Goal: Task Accomplishment & Management: Use online tool/utility

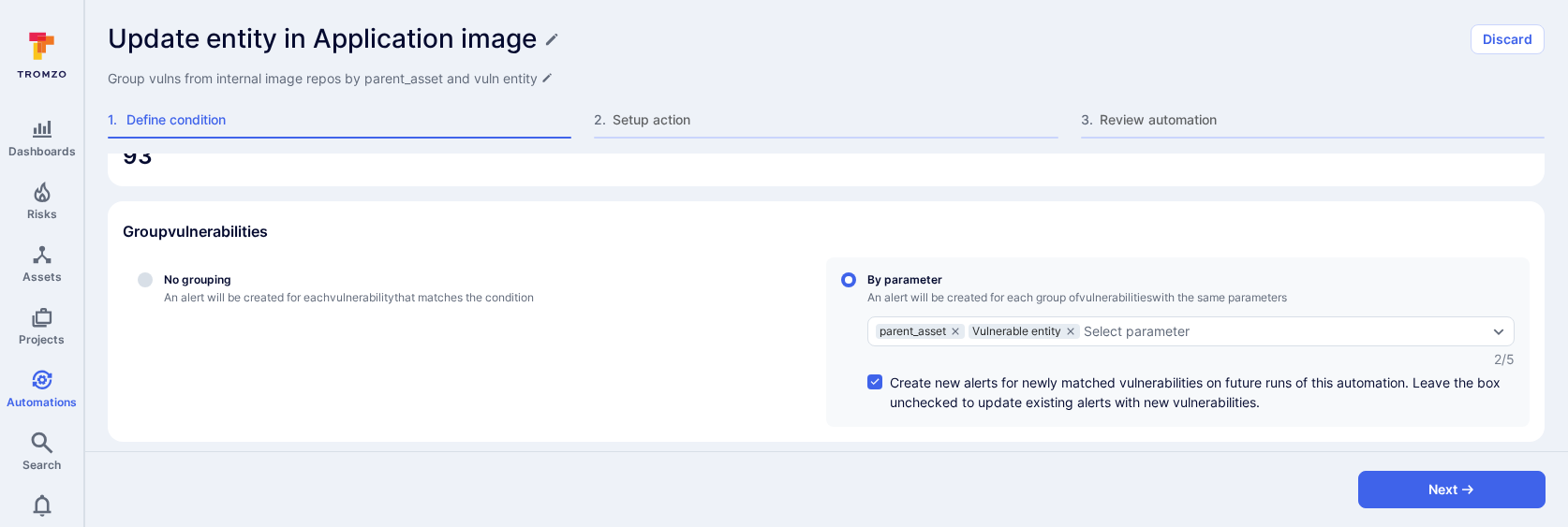
scroll to position [396, 0]
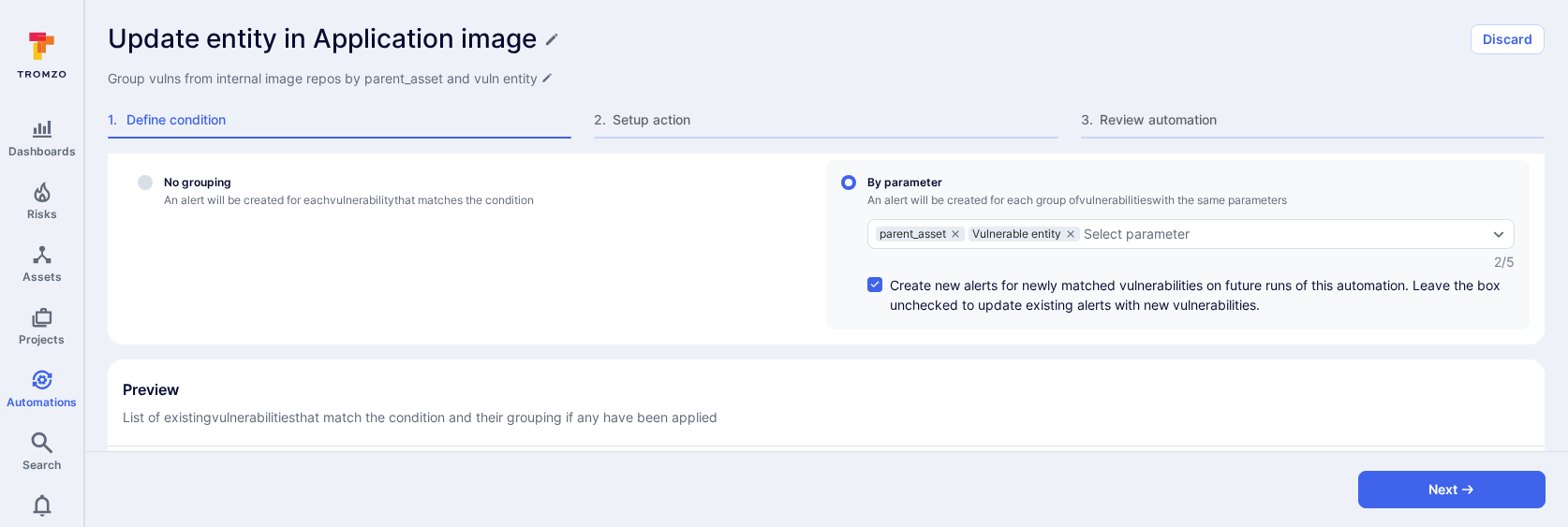
click at [658, 102] on div "Update entity in Application image Discard Group vulns from internal image repo…" at bounding box center [826, 77] width 1484 height 153
click at [640, 126] on span "Setup action" at bounding box center [835, 120] width 445 height 19
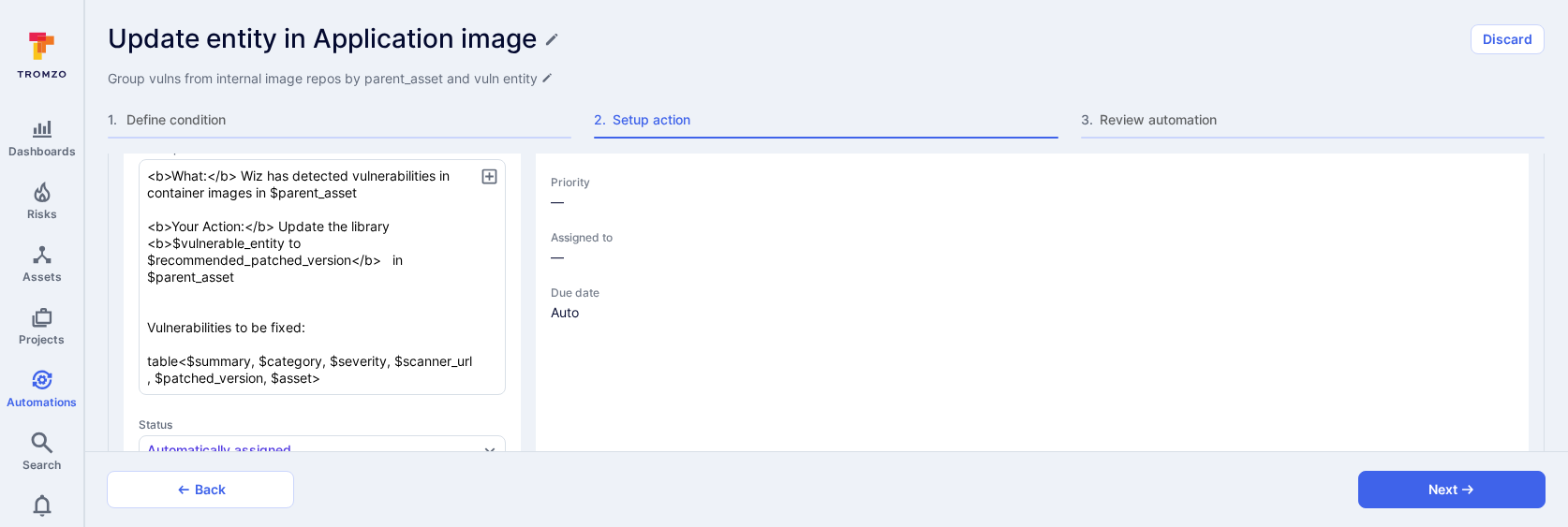
type textarea "x"
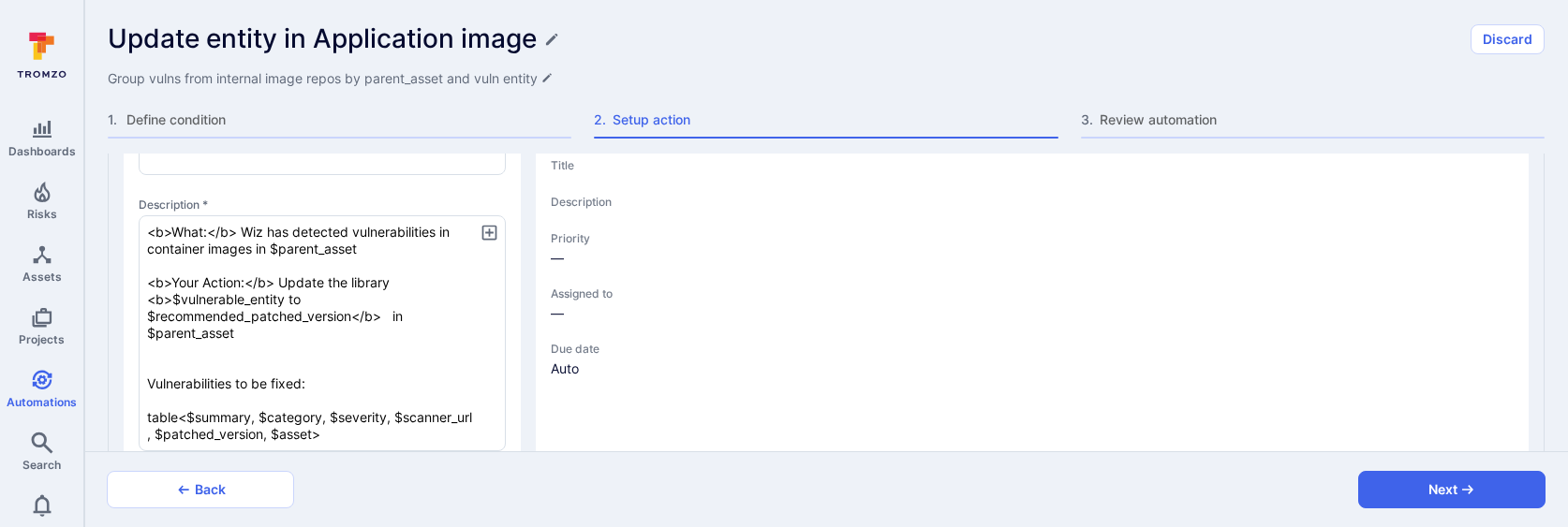
scroll to position [275, 0]
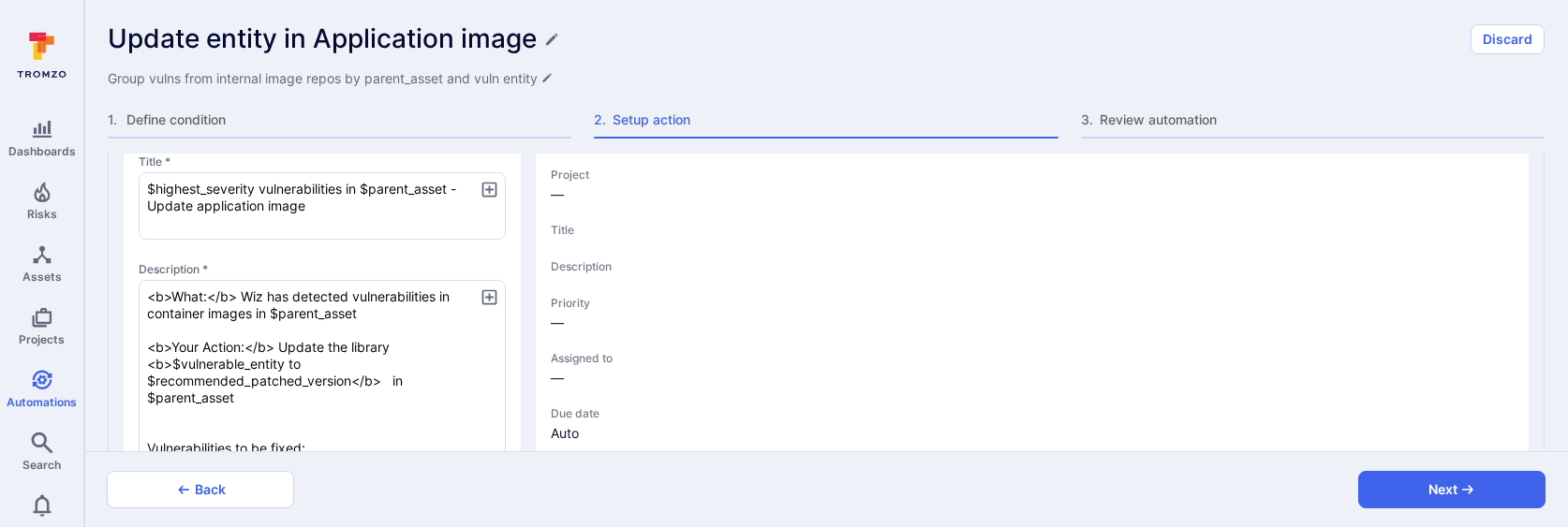
type textarea "x"
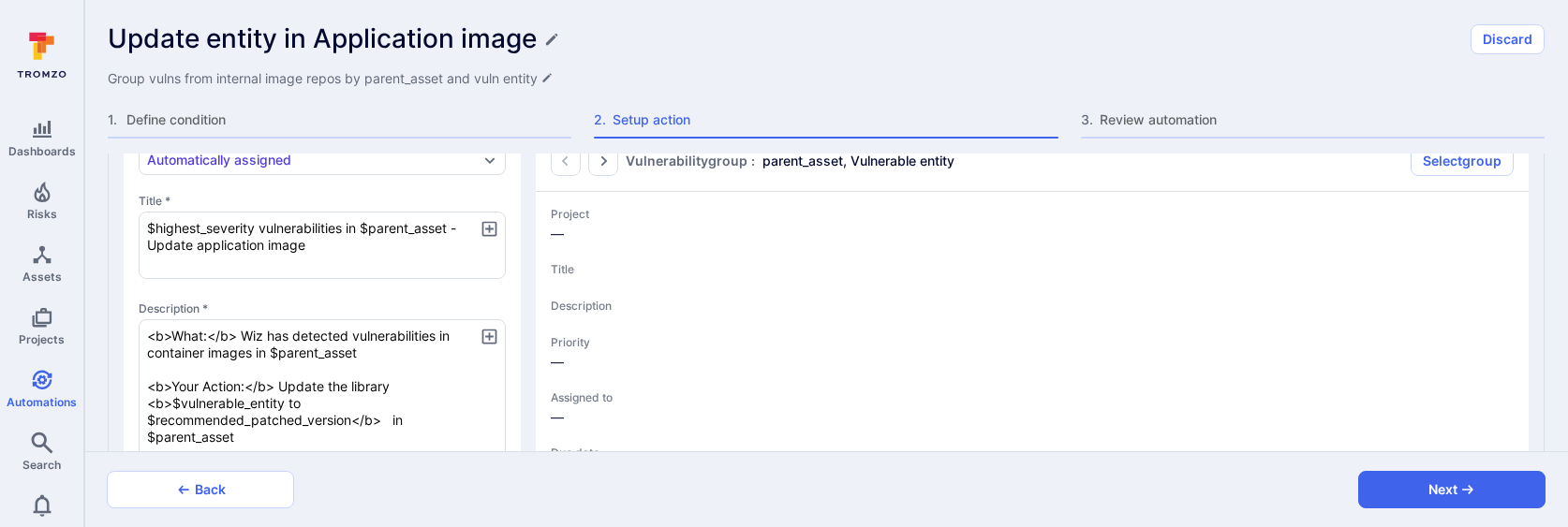
scroll to position [257, 0]
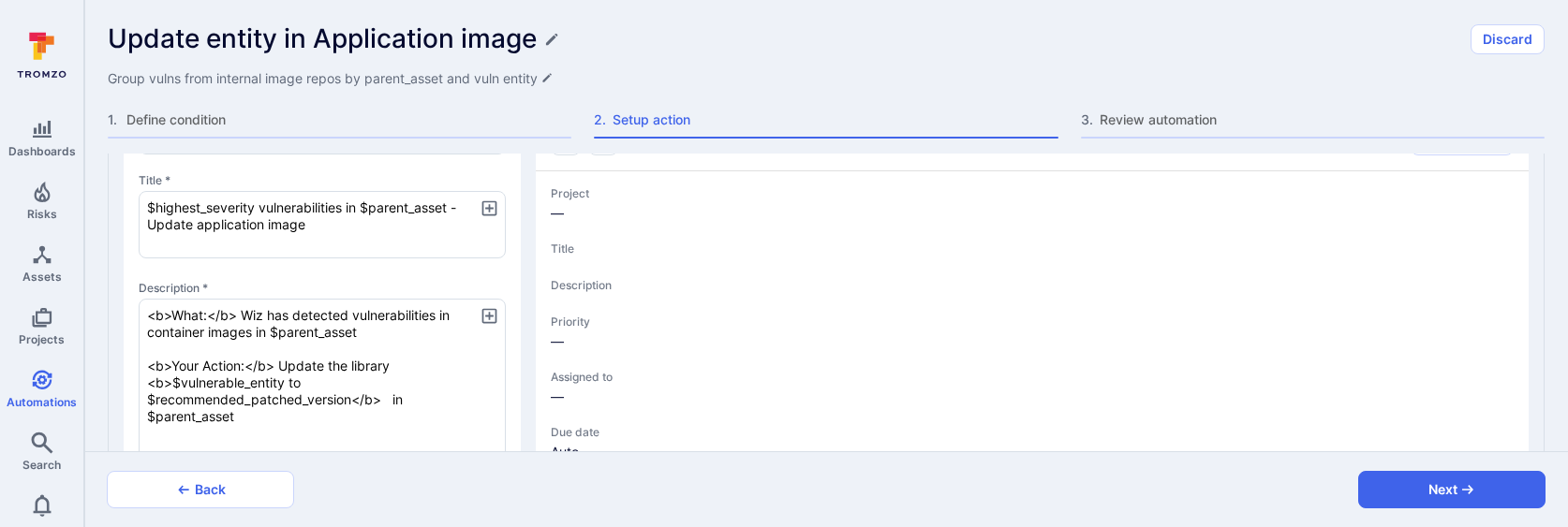
type textarea "x"
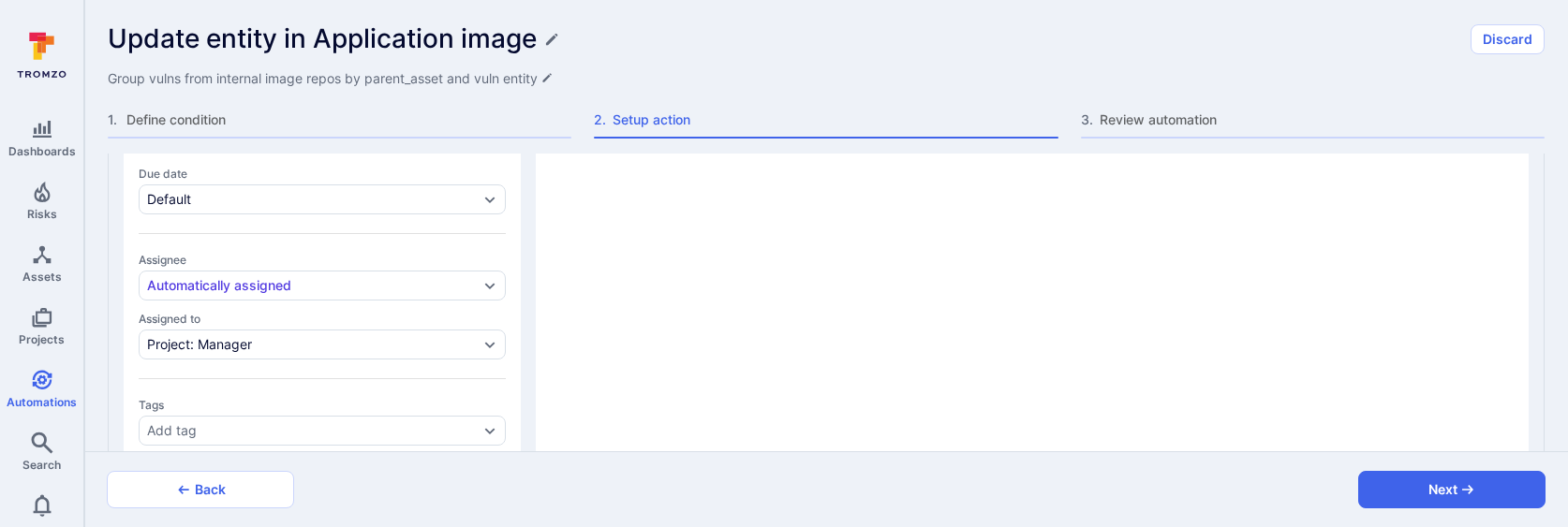
scroll to position [1097, 0]
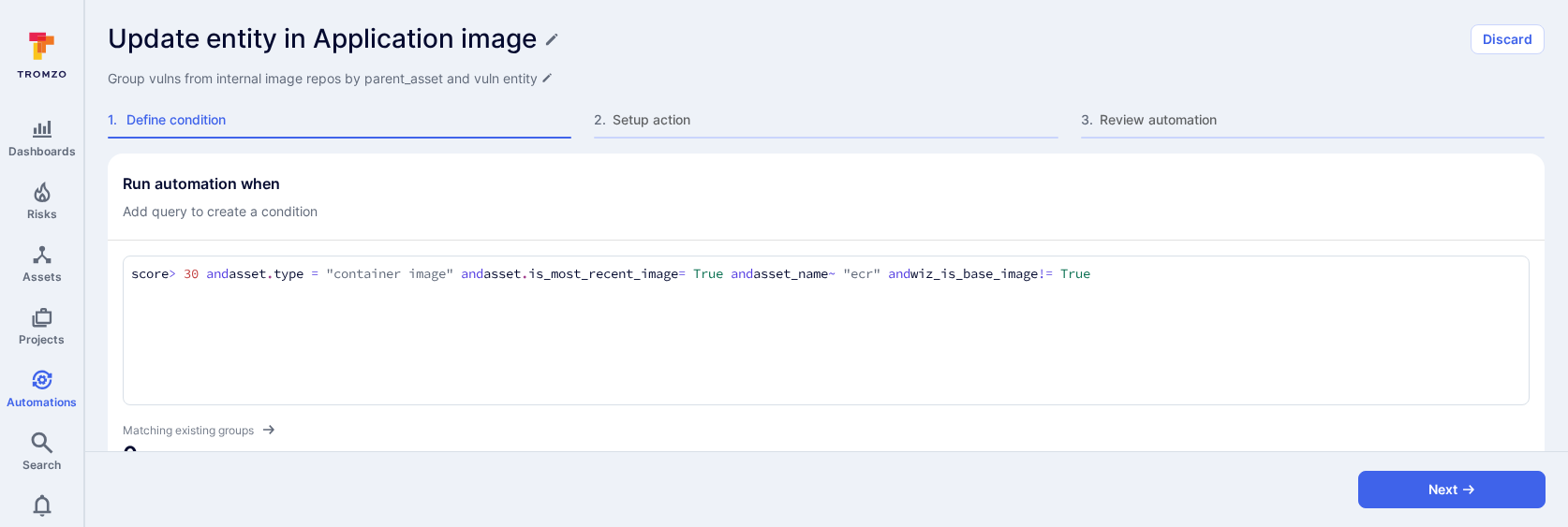
scroll to position [475, 0]
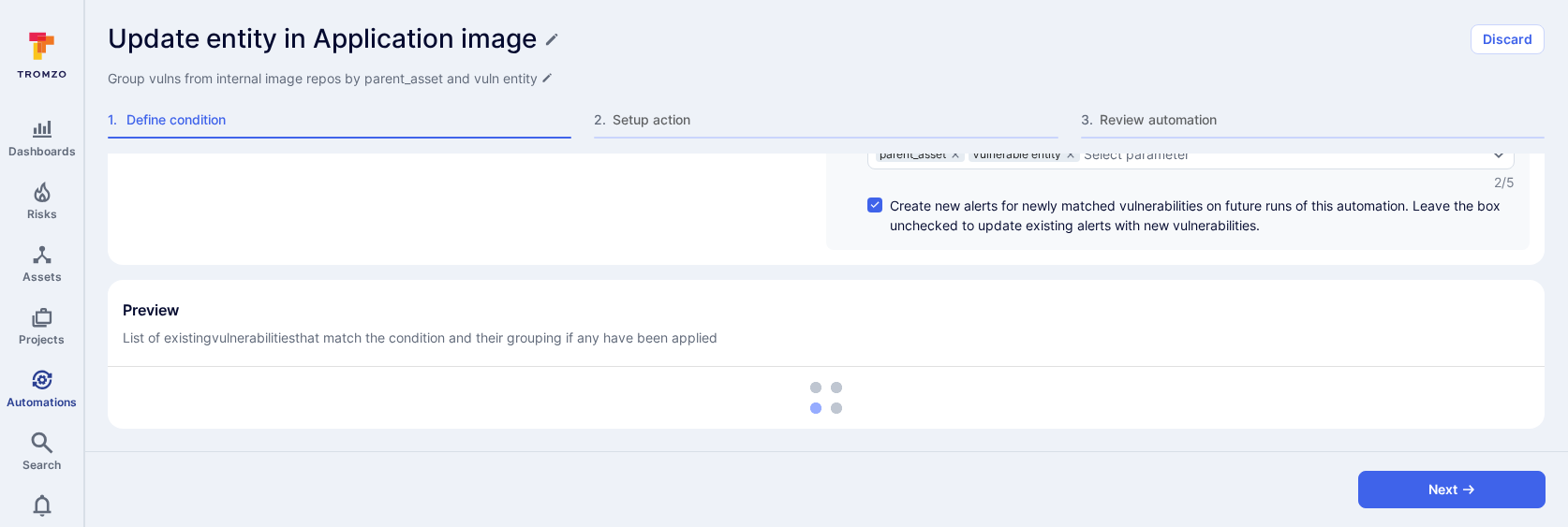
click at [36, 371] on icon "Automations" at bounding box center [41, 379] width 20 height 20
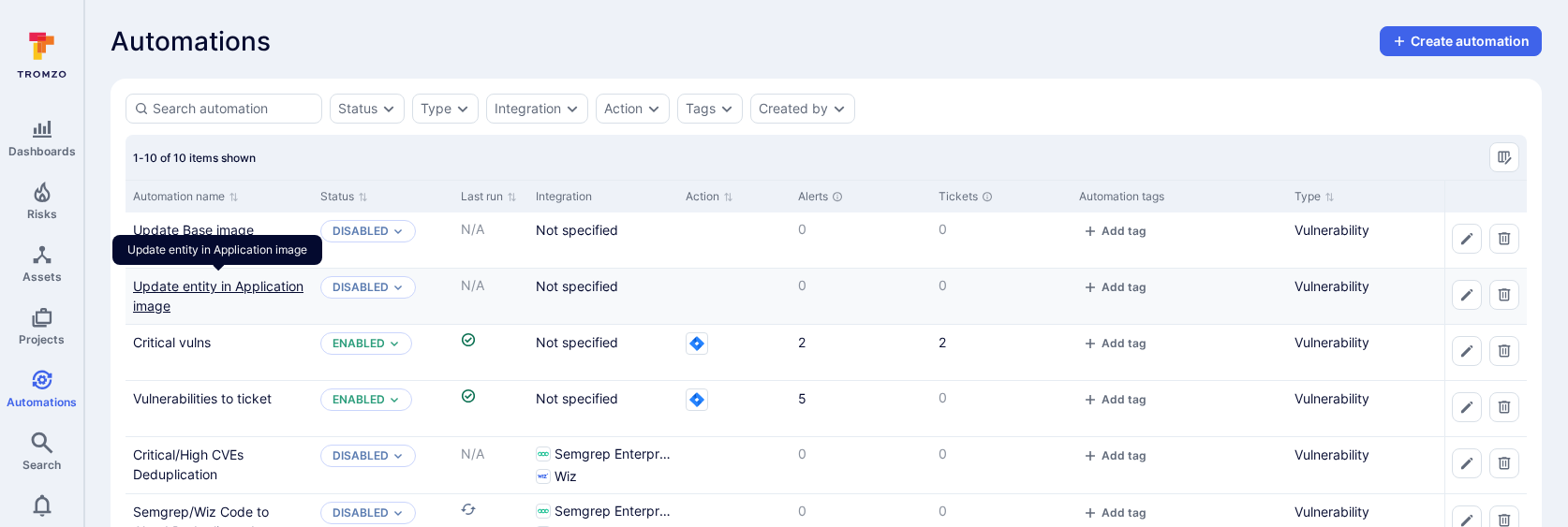
click at [237, 288] on link "Update entity in Application image" at bounding box center [219, 295] width 171 height 35
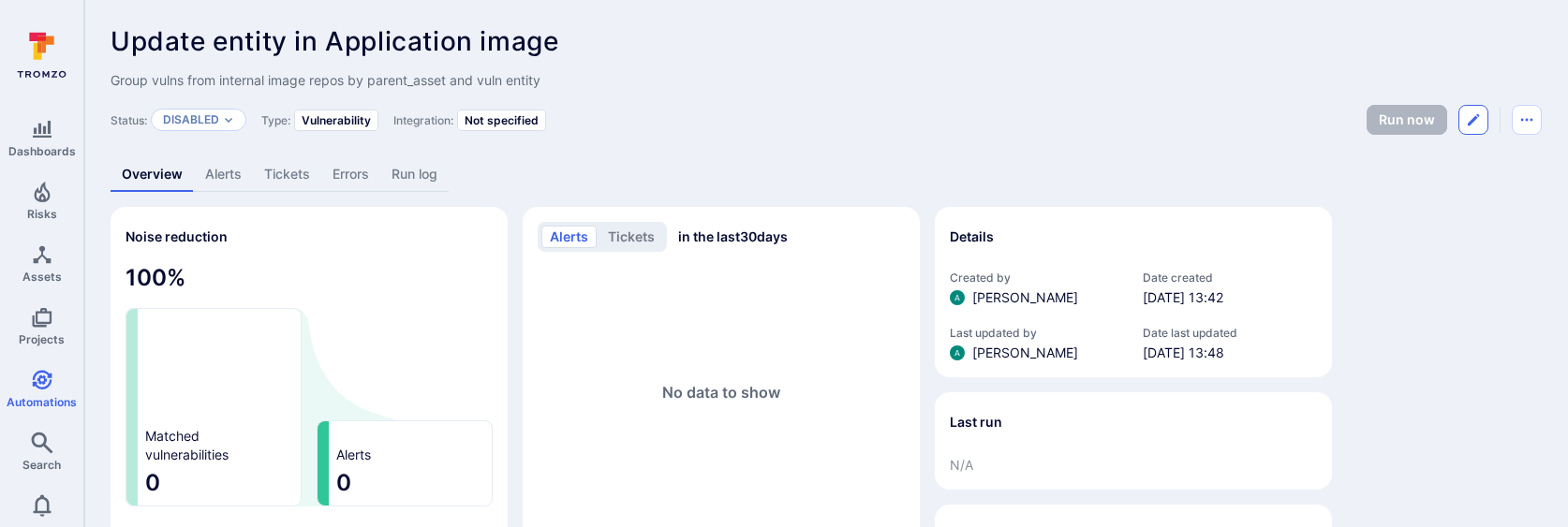
click at [1482, 115] on button "Edit automation" at bounding box center [1473, 119] width 30 height 30
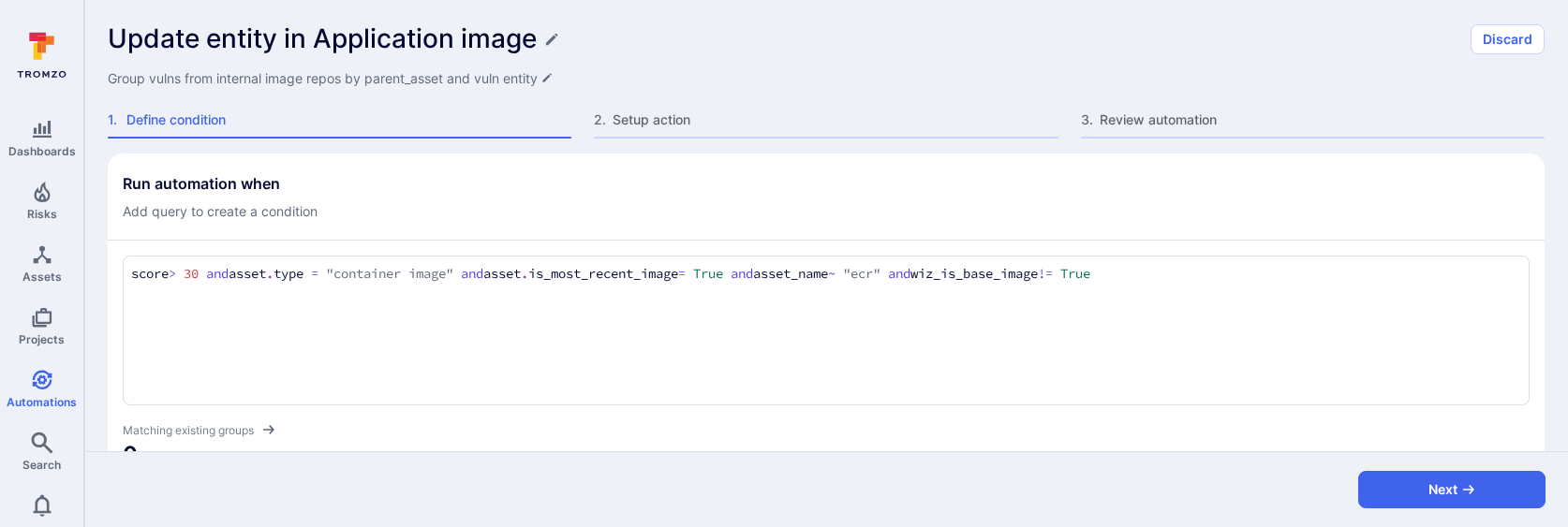
click at [783, 140] on div "Update entity in Application image Discard Group vulns from internal image repo…" at bounding box center [826, 77] width 1484 height 153
click at [754, 127] on span "Setup action" at bounding box center [835, 120] width 445 height 19
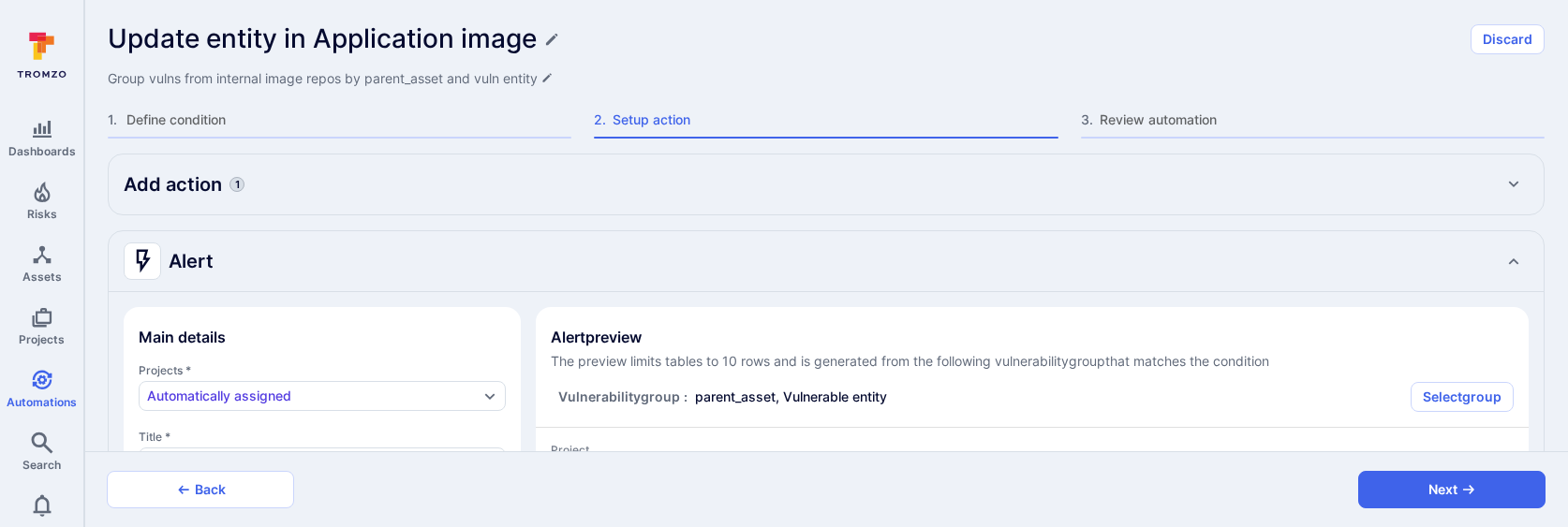
type textarea "x"
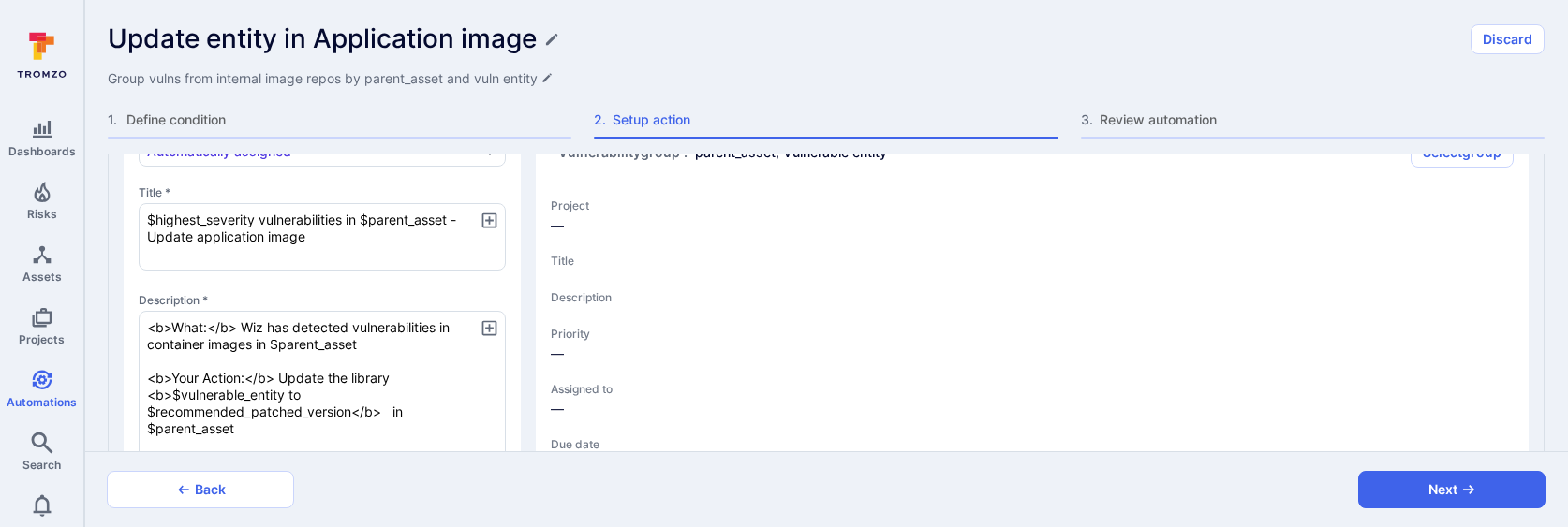
type textarea "x"
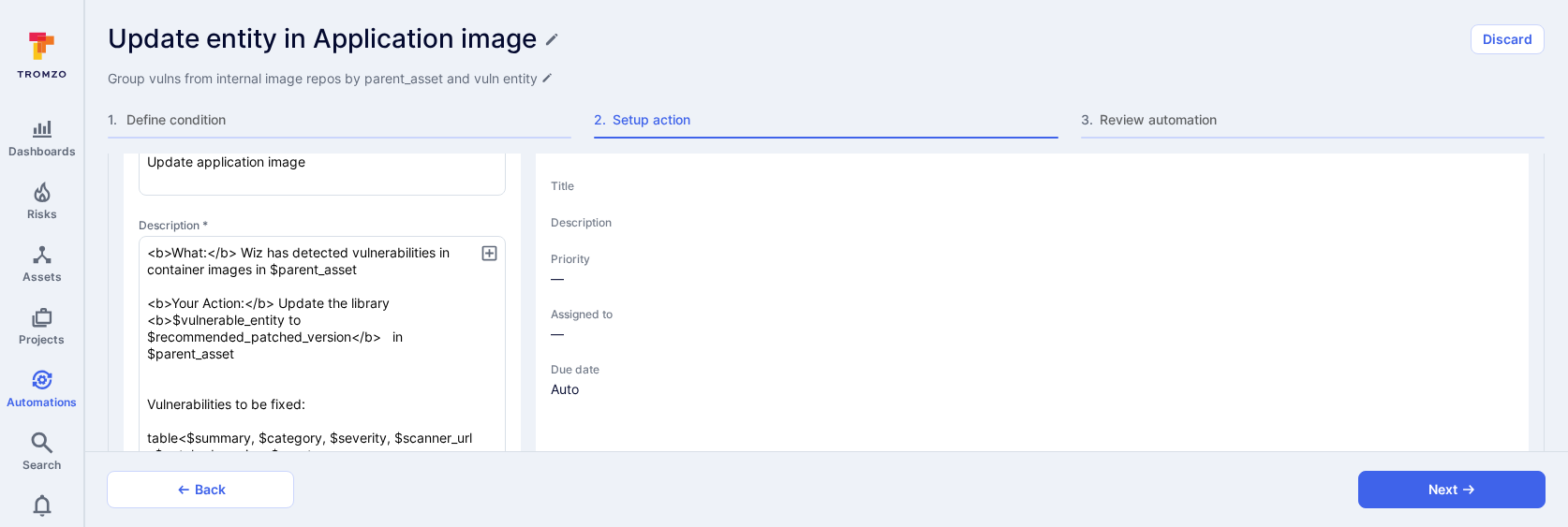
scroll to position [325, 0]
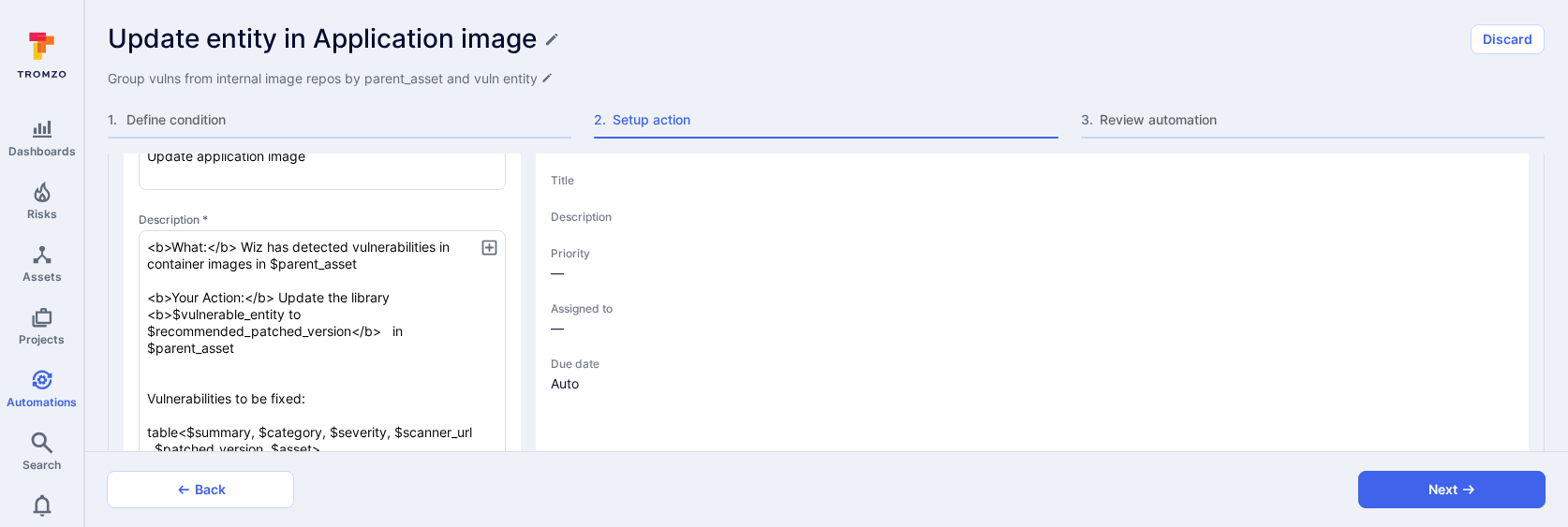
type textarea "x"
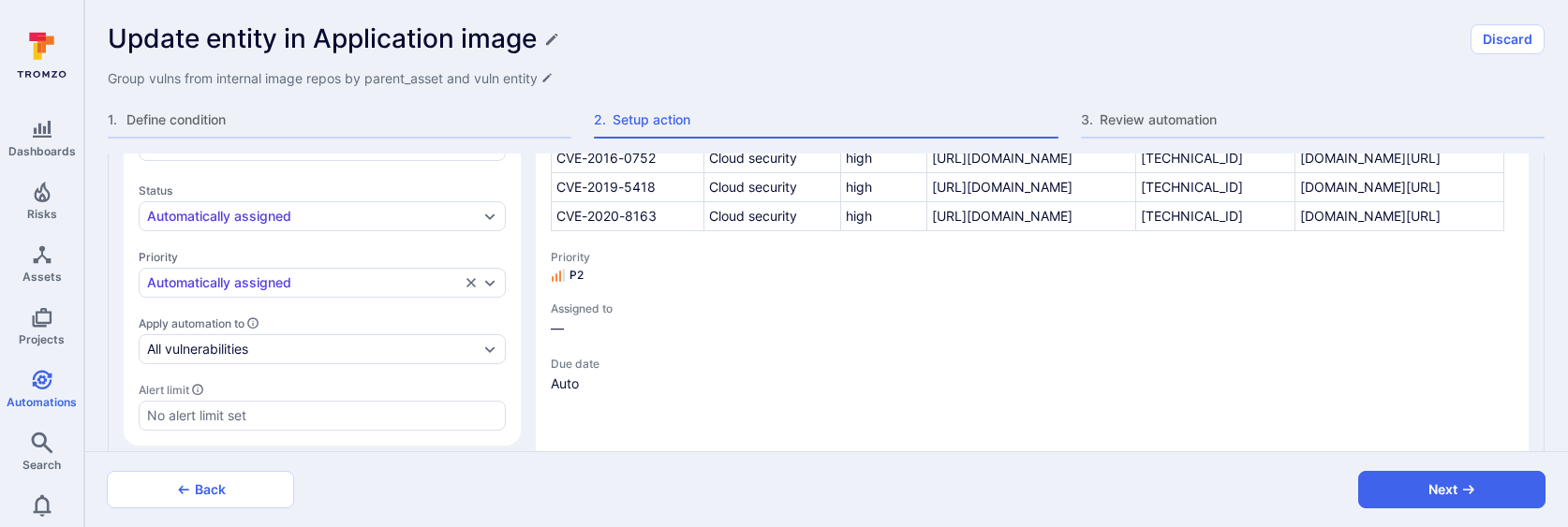
scroll to position [658, 0]
